Goal: Find specific page/section: Find specific page/section

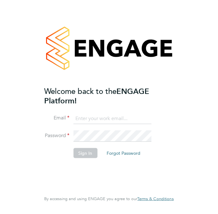
type input "[PERSON_NAME][EMAIL_ADDRESS][PERSON_NAME][DOMAIN_NAME]"
click at [91, 157] on button "Sign In" at bounding box center [85, 153] width 24 height 10
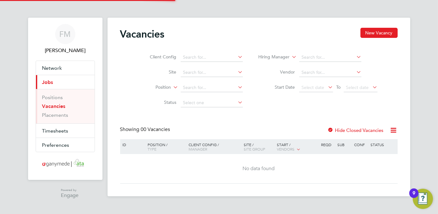
click at [213, 26] on div "Vacancies New Vacancy Client Config Site Position Status Hiring Manager Vendor …" at bounding box center [258, 107] width 302 height 178
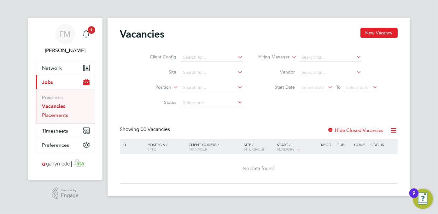
click at [63, 113] on link "Placements" at bounding box center [55, 115] width 26 height 6
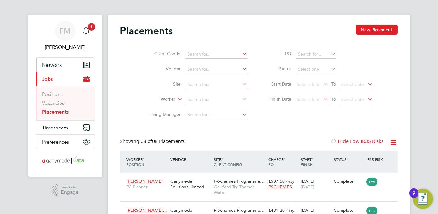
click at [60, 64] on span "Network" at bounding box center [52, 65] width 20 height 6
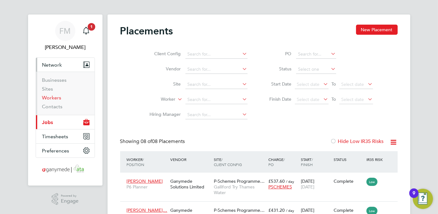
click at [56, 100] on link "Workers" at bounding box center [51, 98] width 19 height 6
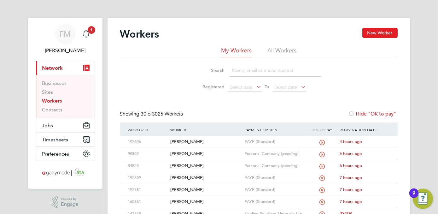
click at [217, 70] on input at bounding box center [275, 70] width 92 height 12
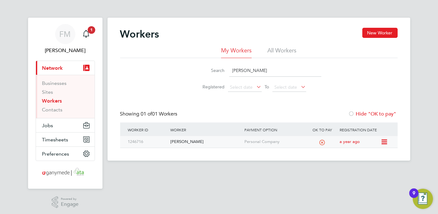
type input "david eardley"
click at [143, 141] on div "1246716" at bounding box center [147, 142] width 42 height 12
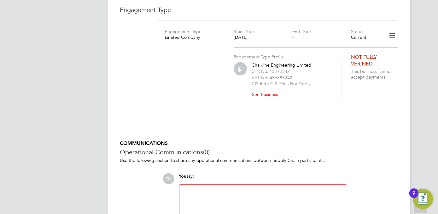
scroll to position [905, 0]
